Goal: Check status: Check status

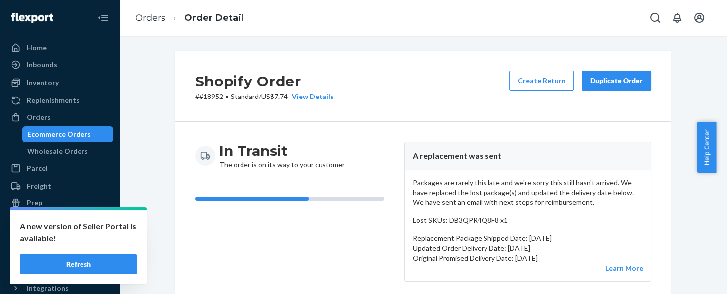
click at [97, 258] on button "Refresh" at bounding box center [78, 264] width 117 height 20
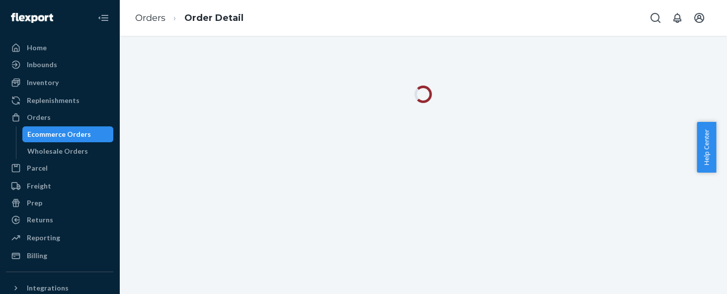
click at [655, 20] on icon "Open Search Box" at bounding box center [655, 18] width 12 height 12
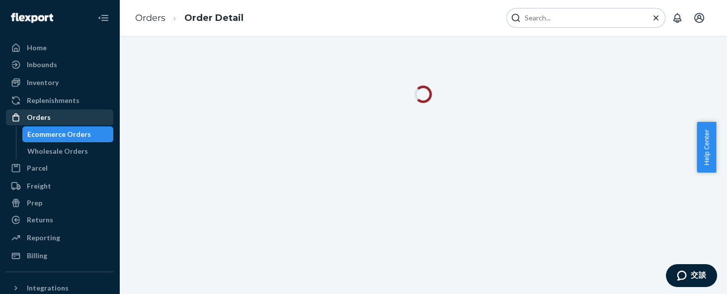
click at [40, 114] on div "Orders" at bounding box center [39, 117] width 24 height 10
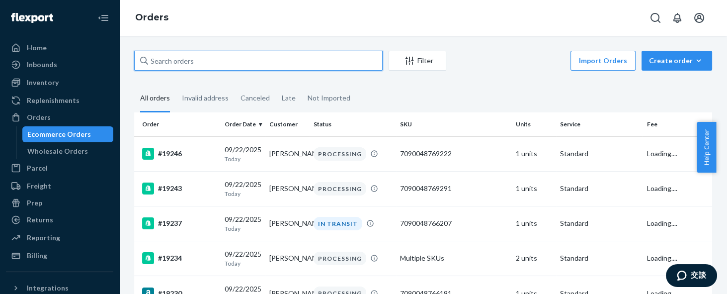
click at [336, 65] on input "text" at bounding box center [258, 61] width 248 height 20
type input "18703"
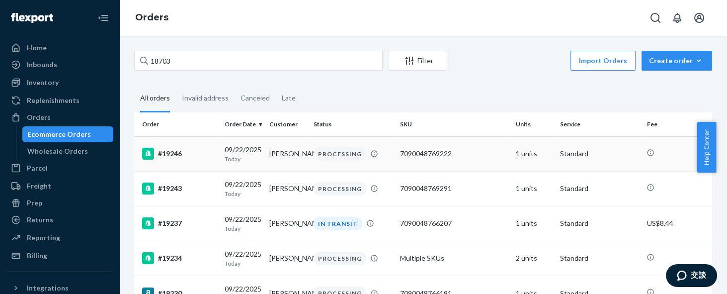
click at [177, 151] on div "#19246" at bounding box center [179, 154] width 75 height 12
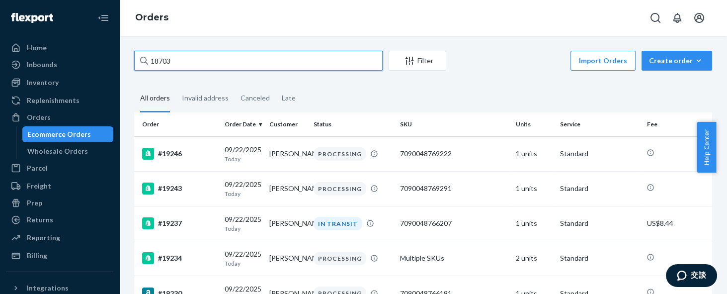
click at [150, 62] on input "18703" at bounding box center [258, 61] width 248 height 20
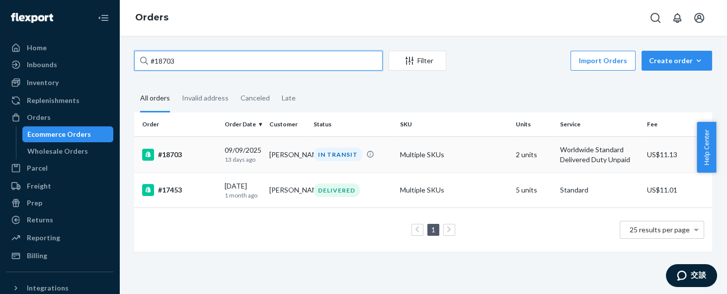
type input "#18703"
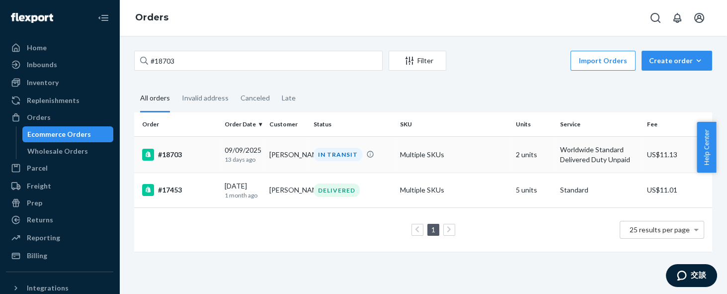
click at [166, 155] on div "#18703" at bounding box center [179, 155] width 75 height 12
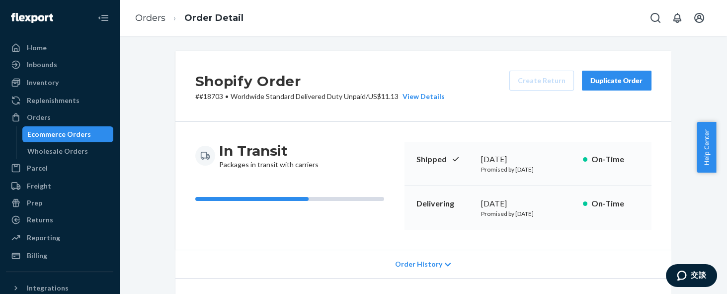
scroll to position [75, 0]
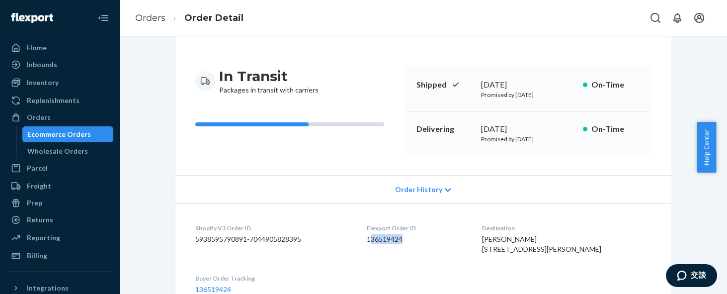
drag, startPoint x: 394, startPoint y: 239, endPoint x: 358, endPoint y: 239, distance: 35.8
click at [367, 239] on dd "136519424" at bounding box center [416, 239] width 99 height 10
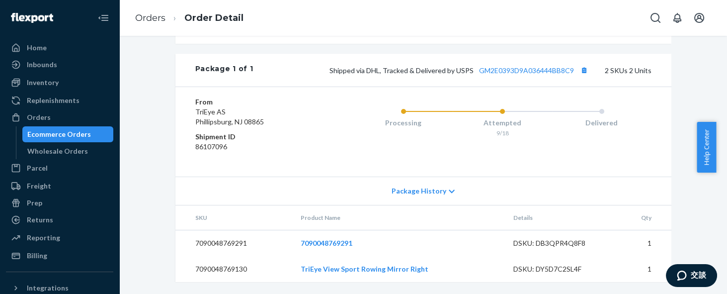
scroll to position [447, 0]
drag, startPoint x: 223, startPoint y: 154, endPoint x: 189, endPoint y: 152, distance: 34.3
click at [195, 152] on dd "86107096" at bounding box center [254, 147] width 119 height 10
copy dd "86107096"
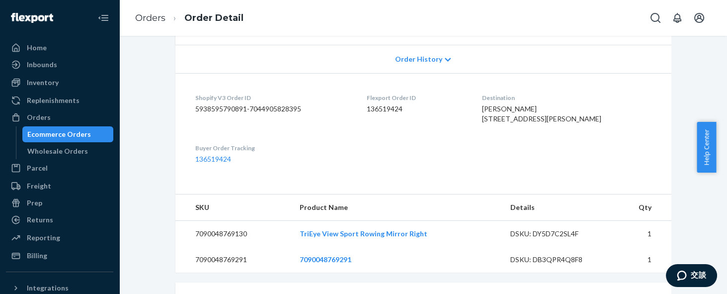
scroll to position [224, 0]
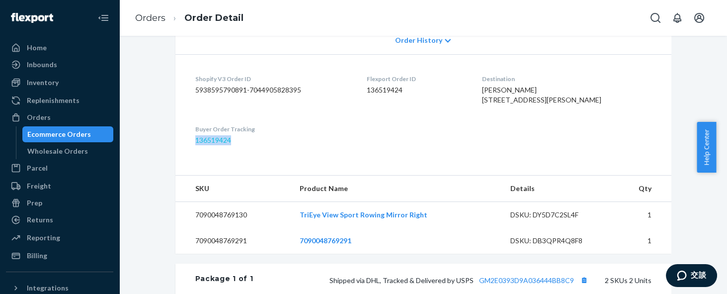
drag, startPoint x: 227, startPoint y: 162, endPoint x: 190, endPoint y: 160, distance: 37.3
click at [195, 145] on dd "136519424" at bounding box center [273, 140] width 156 height 10
copy link "136519424"
drag, startPoint x: 243, startPoint y: 235, endPoint x: 187, endPoint y: 233, distance: 56.7
click at [187, 228] on td "7090048769130" at bounding box center [233, 215] width 117 height 26
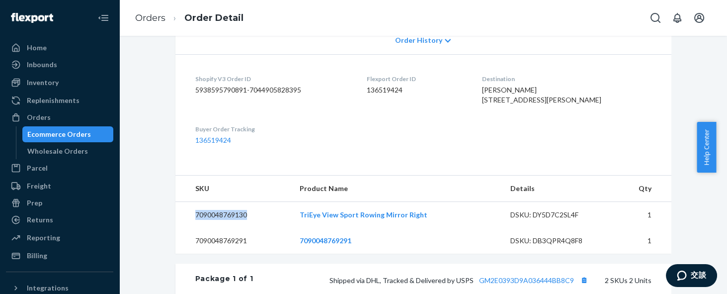
copy td "7090048769130"
drag, startPoint x: 396, startPoint y: 87, endPoint x: 356, endPoint y: 88, distance: 39.8
click at [367, 88] on dd "136519424" at bounding box center [416, 90] width 99 height 10
copy dd "136519424"
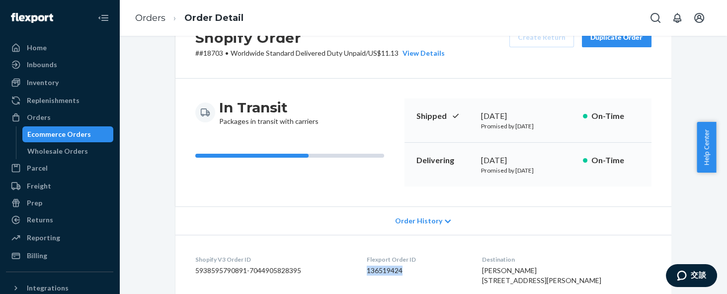
scroll to position [0, 0]
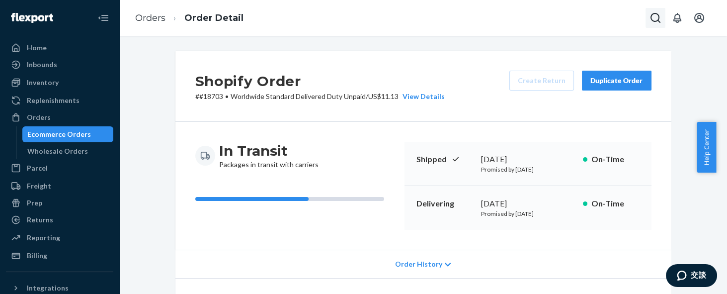
click at [662, 18] on button "Open Search Box" at bounding box center [655, 18] width 20 height 20
click at [540, 19] on input "Search Input" at bounding box center [582, 18] width 122 height 10
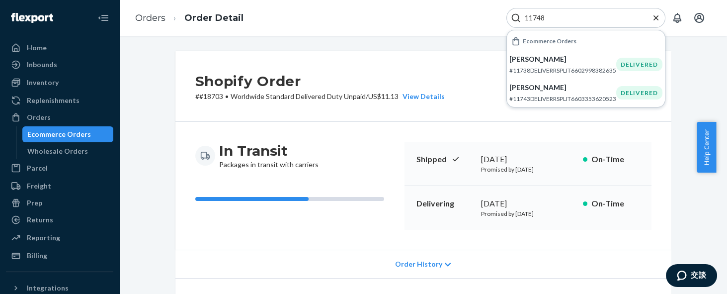
click at [523, 18] on input "11748" at bounding box center [582, 18] width 122 height 10
drag, startPoint x: 555, startPoint y: 19, endPoint x: 531, endPoint y: 14, distance: 25.0
click at [531, 14] on input "#11748" at bounding box center [582, 18] width 122 height 10
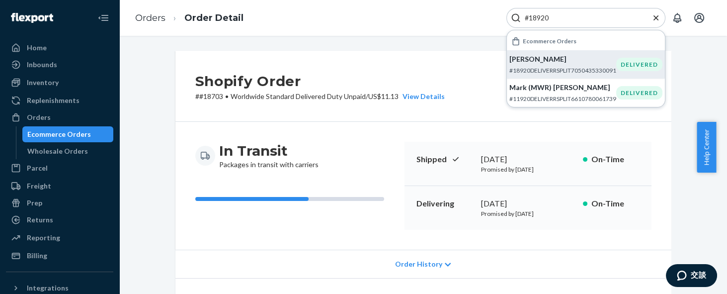
type input "#18920"
click at [588, 70] on p "#18920DELIVERRSPLIT7050435330091" at bounding box center [562, 70] width 107 height 8
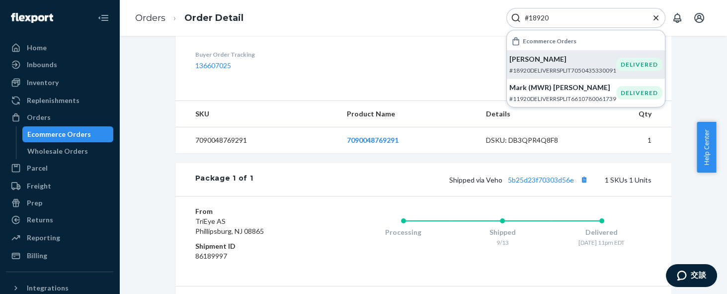
scroll to position [373, 0]
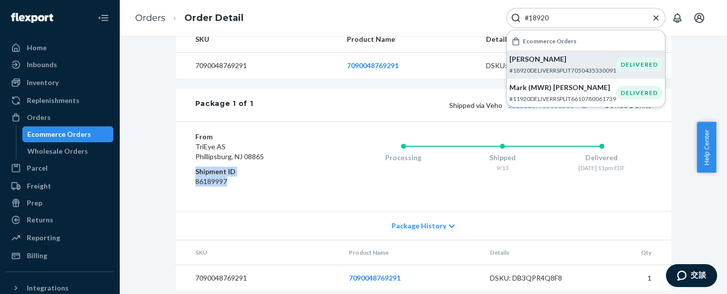
drag, startPoint x: 223, startPoint y: 202, endPoint x: 185, endPoint y: 190, distance: 40.1
click at [185, 190] on div "From TriEye AS Phillipsburg, NJ 08865 Shipment ID 86189997 Processing Shipped 9…" at bounding box center [423, 166] width 496 height 90
copy dl "Shipment ID 86189997"
click at [227, 186] on dd "86189997" at bounding box center [254, 181] width 119 height 10
drag, startPoint x: 227, startPoint y: 199, endPoint x: 187, endPoint y: 197, distance: 39.8
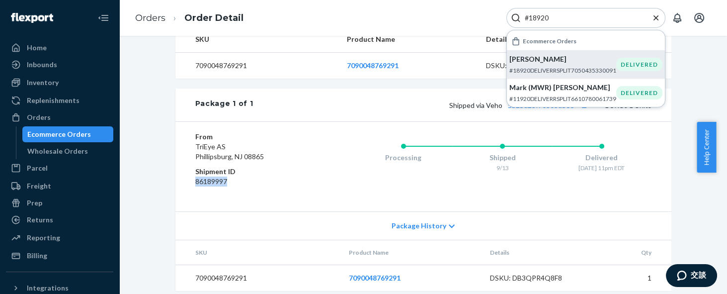
click at [187, 197] on div "From TriEye AS Phillipsburg, NJ 08865 Shipment ID 86189997 Processing Shipped 9…" at bounding box center [423, 166] width 496 height 90
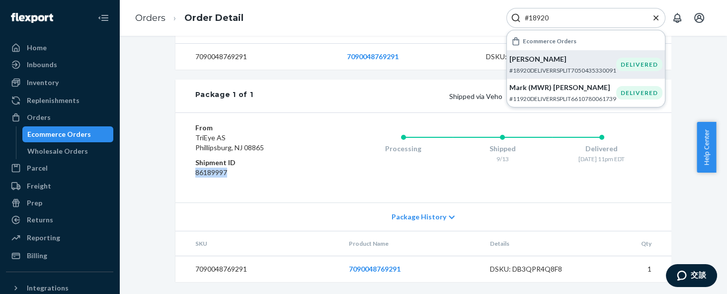
scroll to position [400, 0]
click at [236, 270] on td "7090048769291" at bounding box center [258, 269] width 166 height 26
click at [235, 270] on td "7090048769291" at bounding box center [258, 269] width 166 height 26
click at [229, 268] on td "7090048769291" at bounding box center [258, 269] width 166 height 26
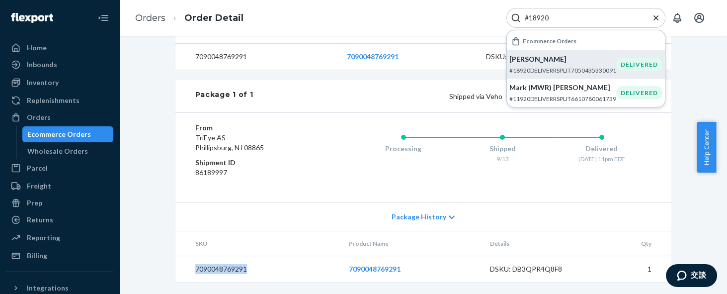
copy td "7090048769291"
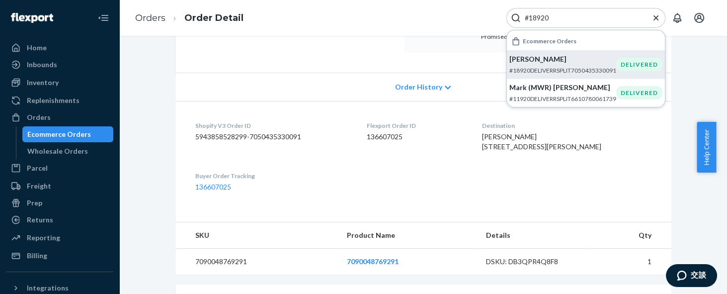
scroll to position [176, 0]
drag, startPoint x: 417, startPoint y: 138, endPoint x: 376, endPoint y: 137, distance: 41.2
click at [376, 137] on dd "136607025" at bounding box center [416, 137] width 99 height 10
copy dd "136607025"
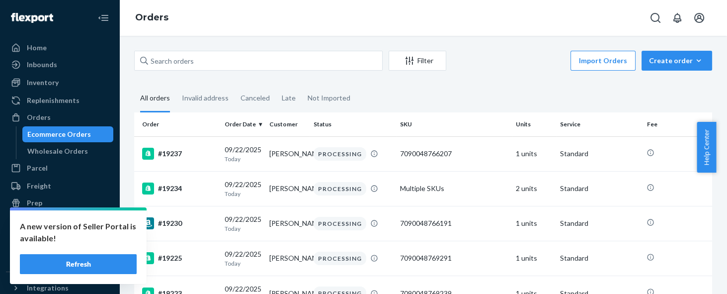
click at [102, 257] on button "Refresh" at bounding box center [78, 264] width 117 height 20
